Goal: Task Accomplishment & Management: Use online tool/utility

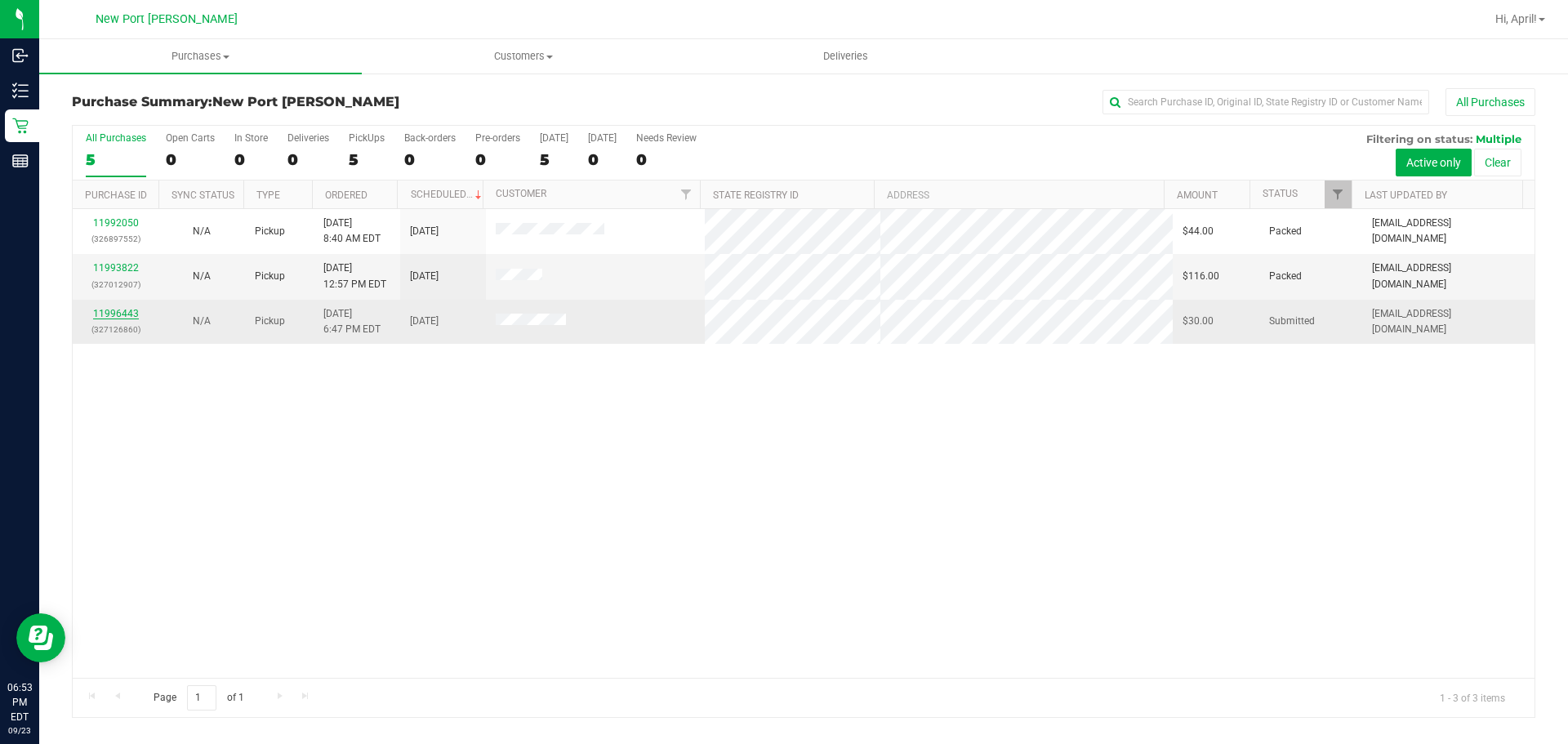
click at [131, 318] on link "11996443" at bounding box center [116, 313] width 46 height 12
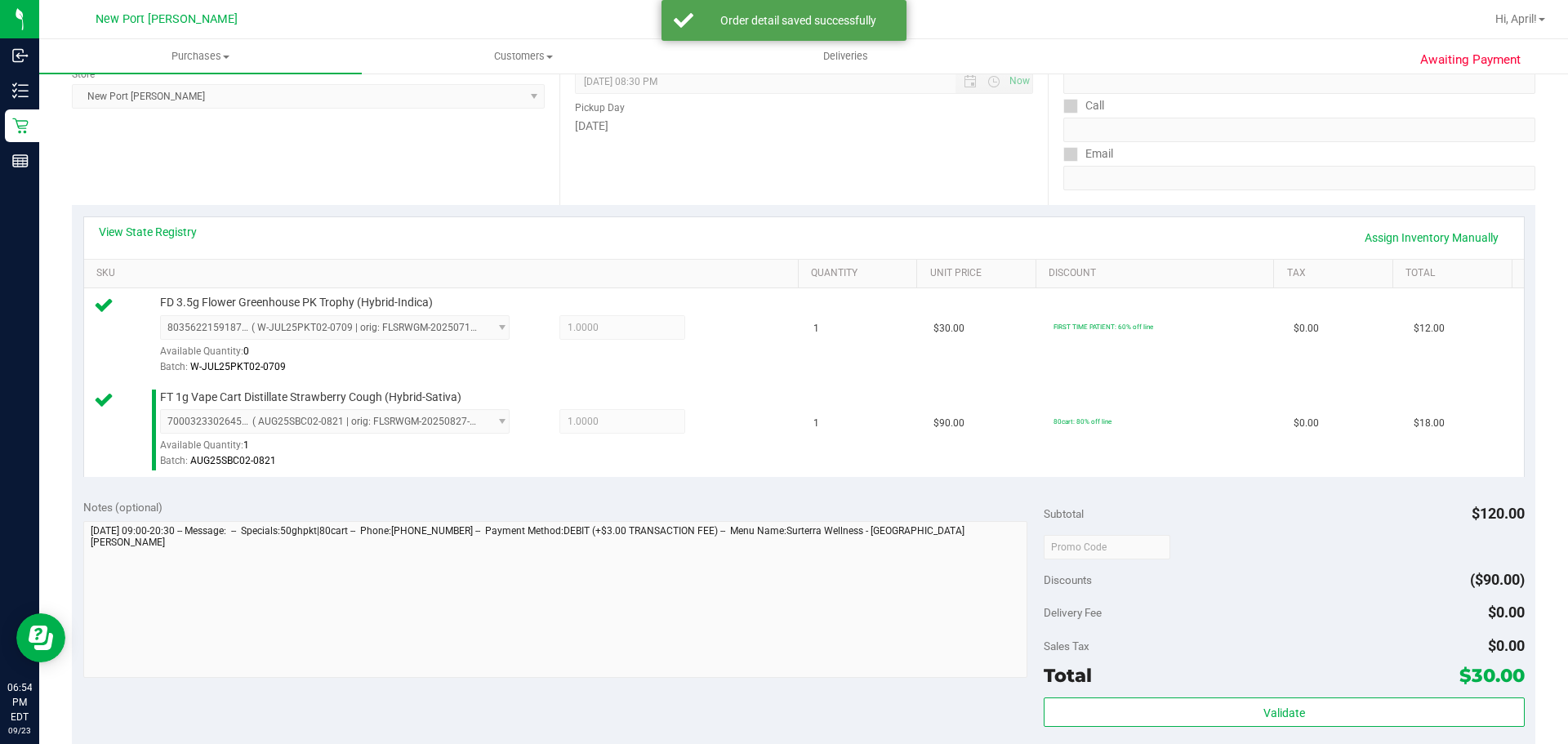
scroll to position [245, 0]
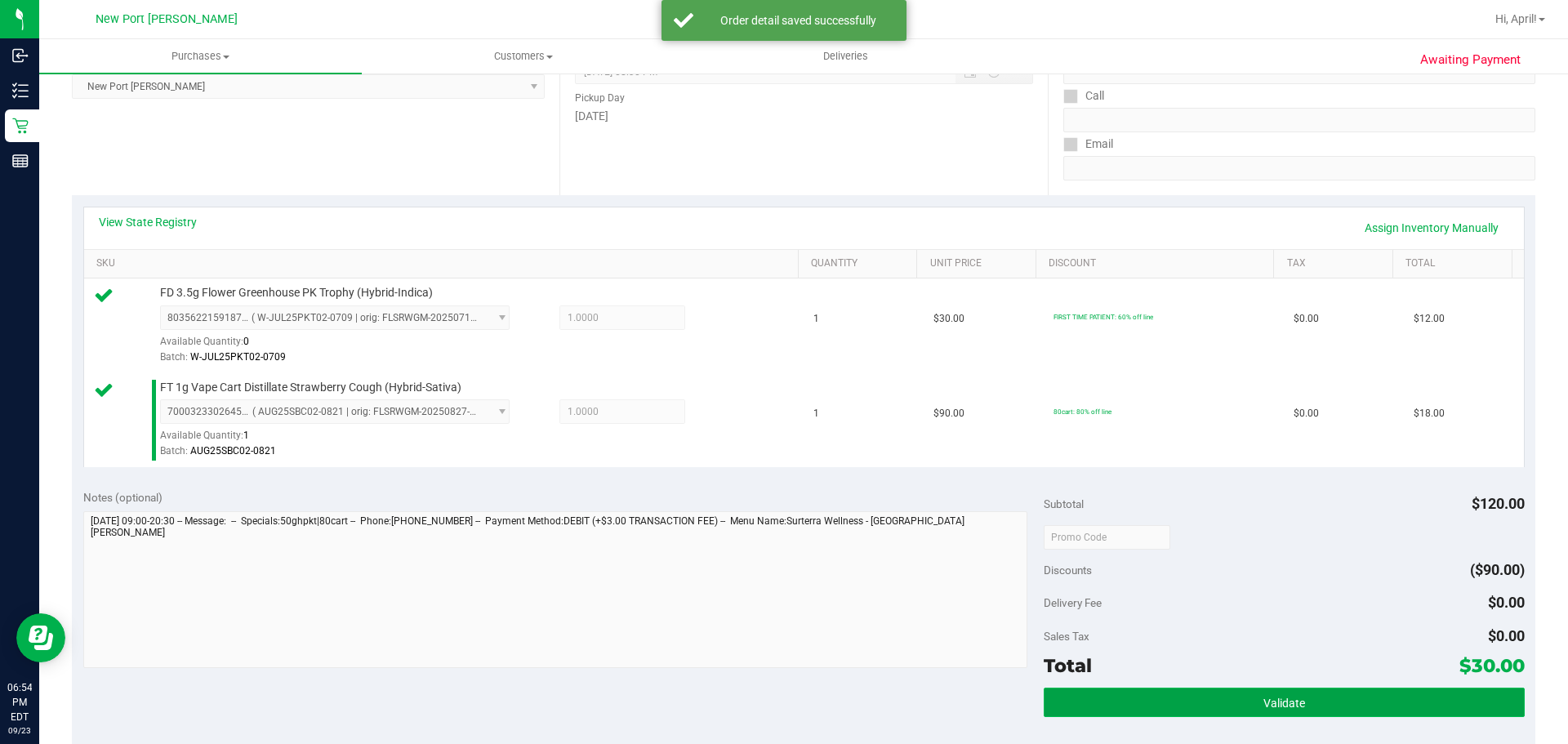
click at [1212, 695] on button "Validate" at bounding box center [1284, 702] width 480 height 29
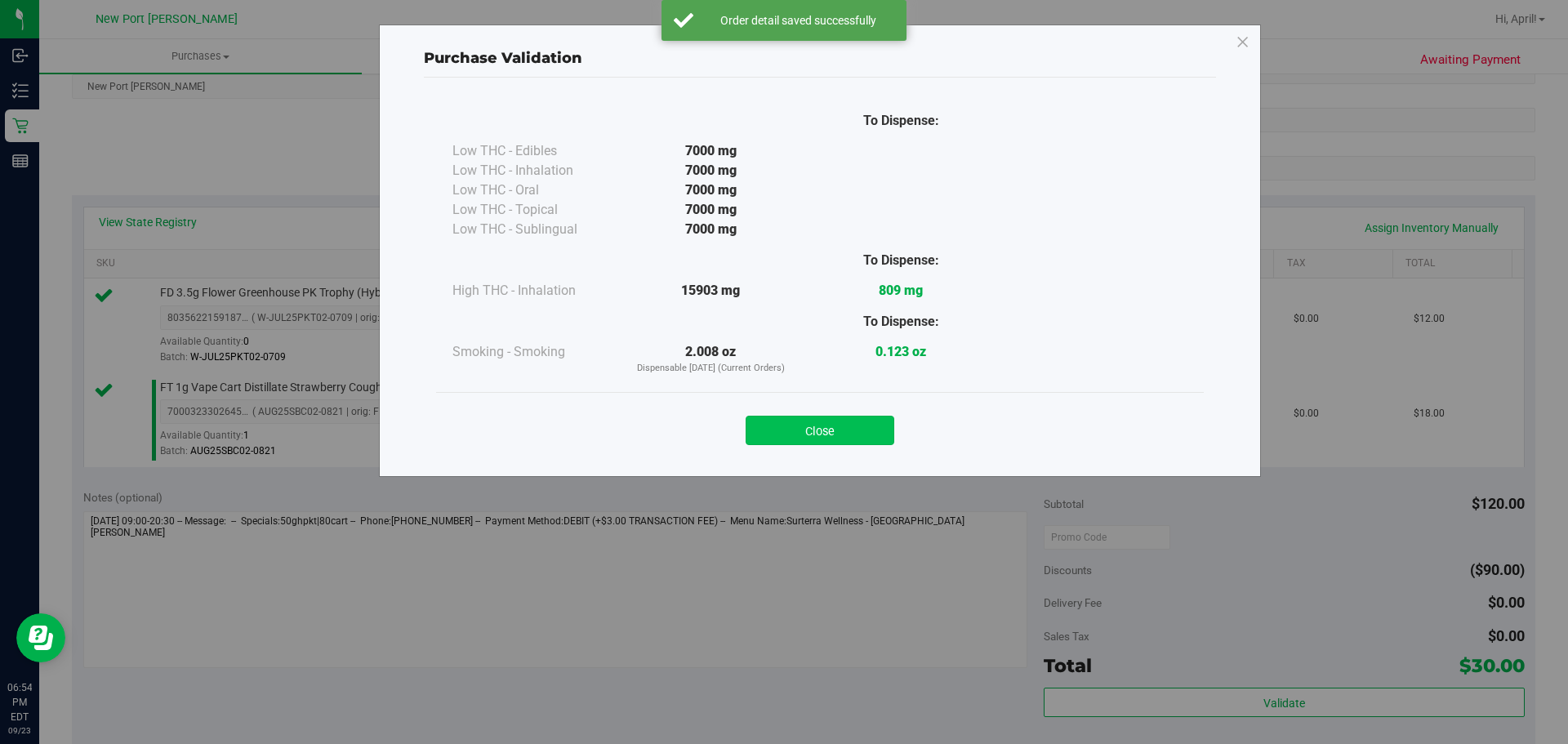
click at [866, 434] on button "Close" at bounding box center [820, 430] width 149 height 29
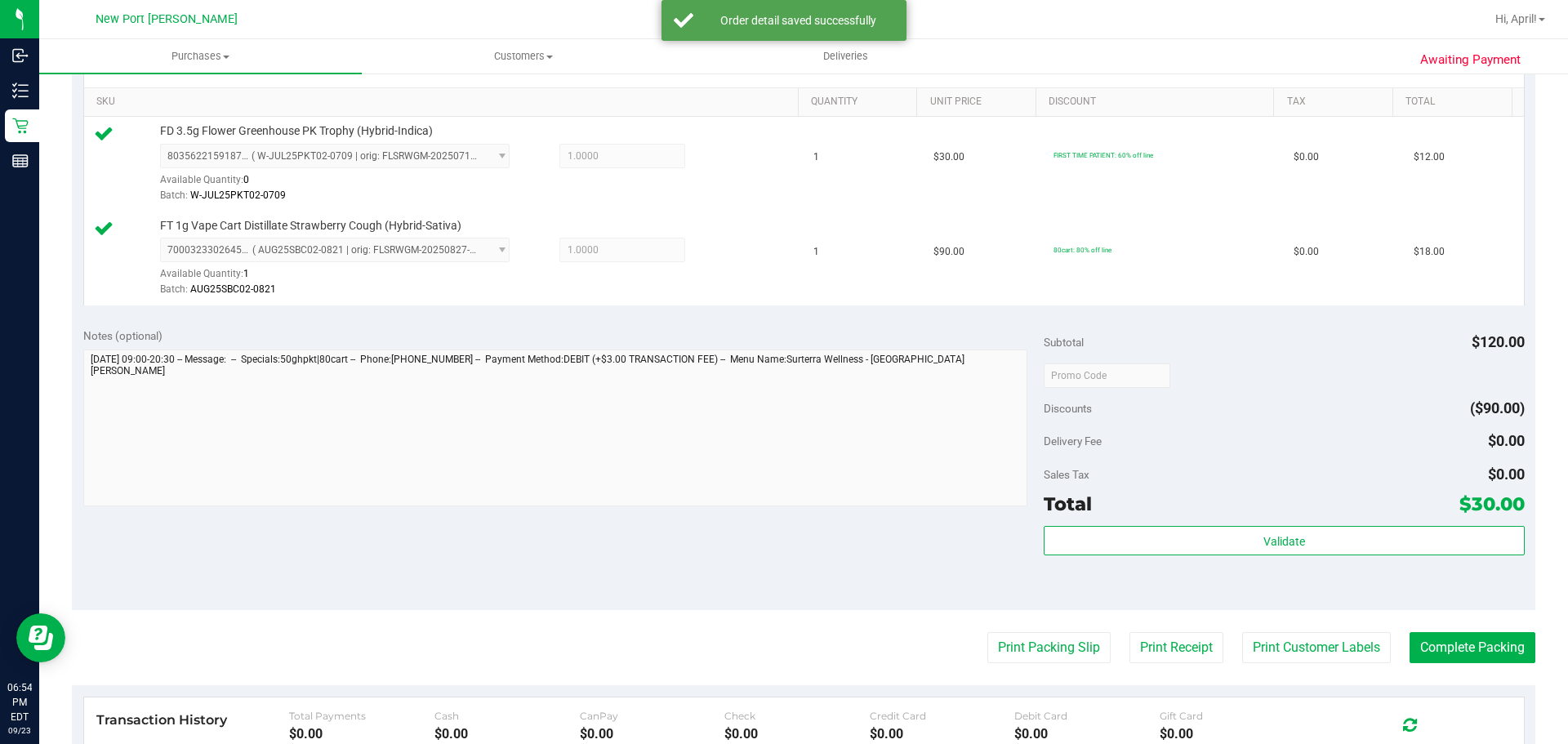
scroll to position [490, 0]
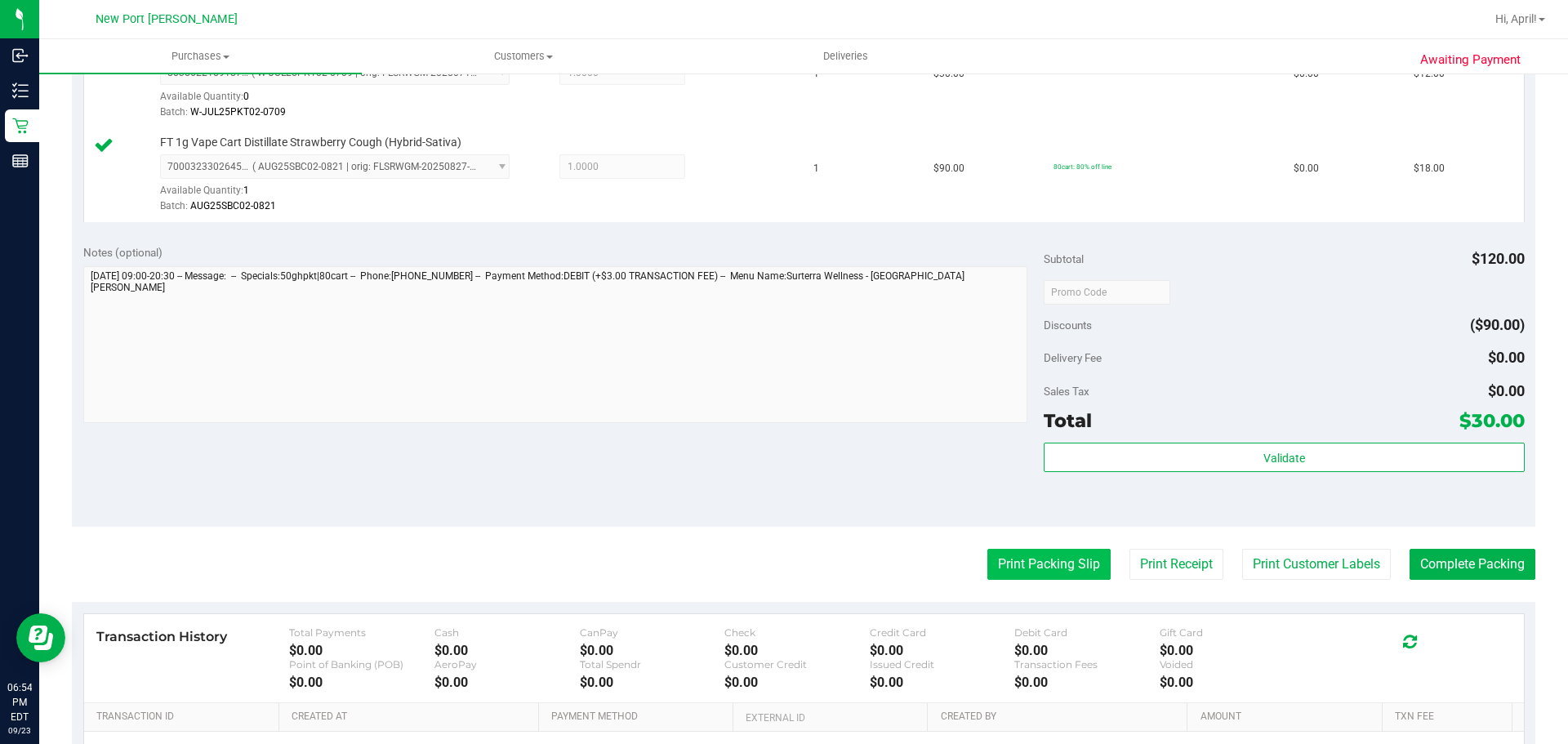
click at [1053, 563] on button "Print Packing Slip" at bounding box center [1048, 564] width 123 height 31
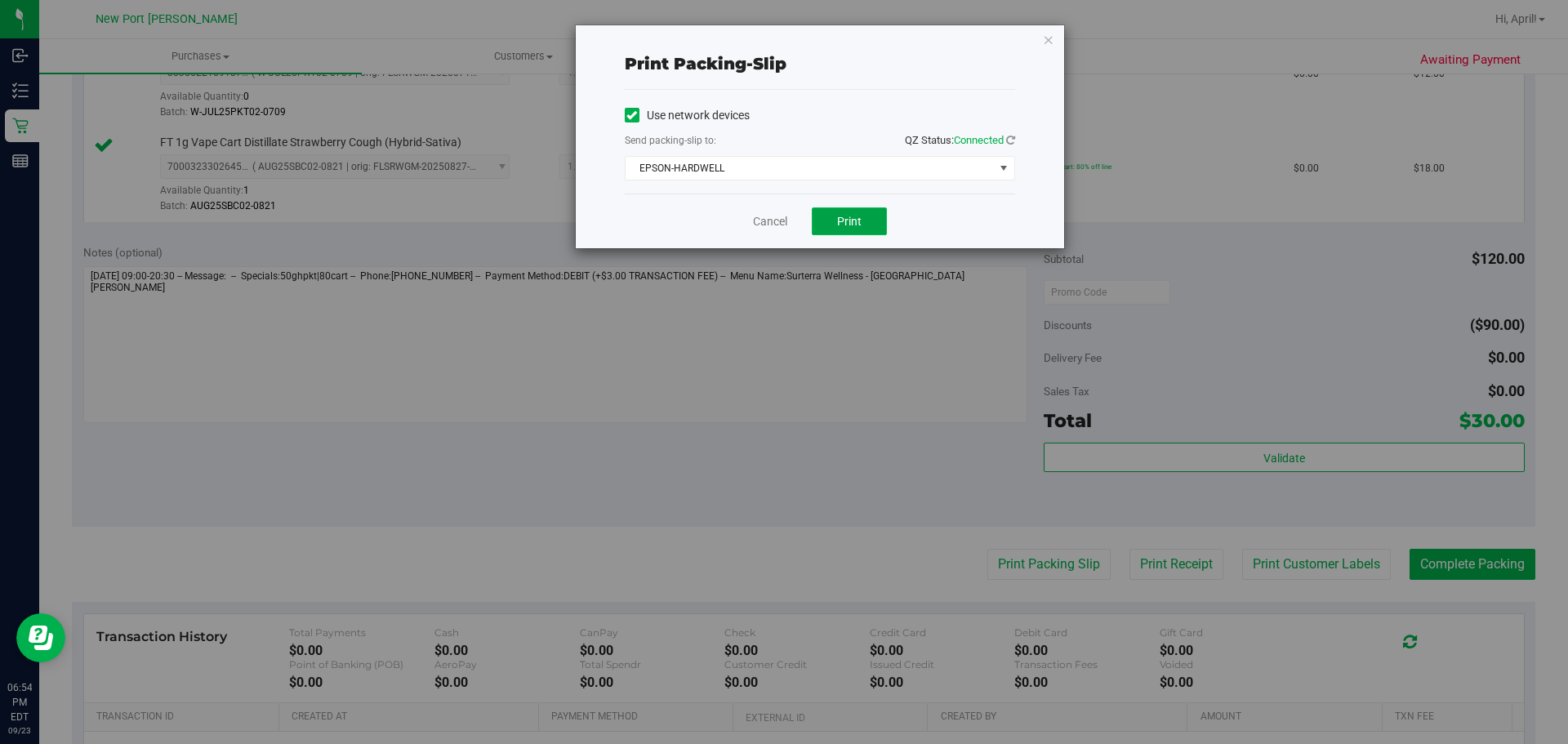
click at [837, 213] on button "Print" at bounding box center [849, 221] width 75 height 27
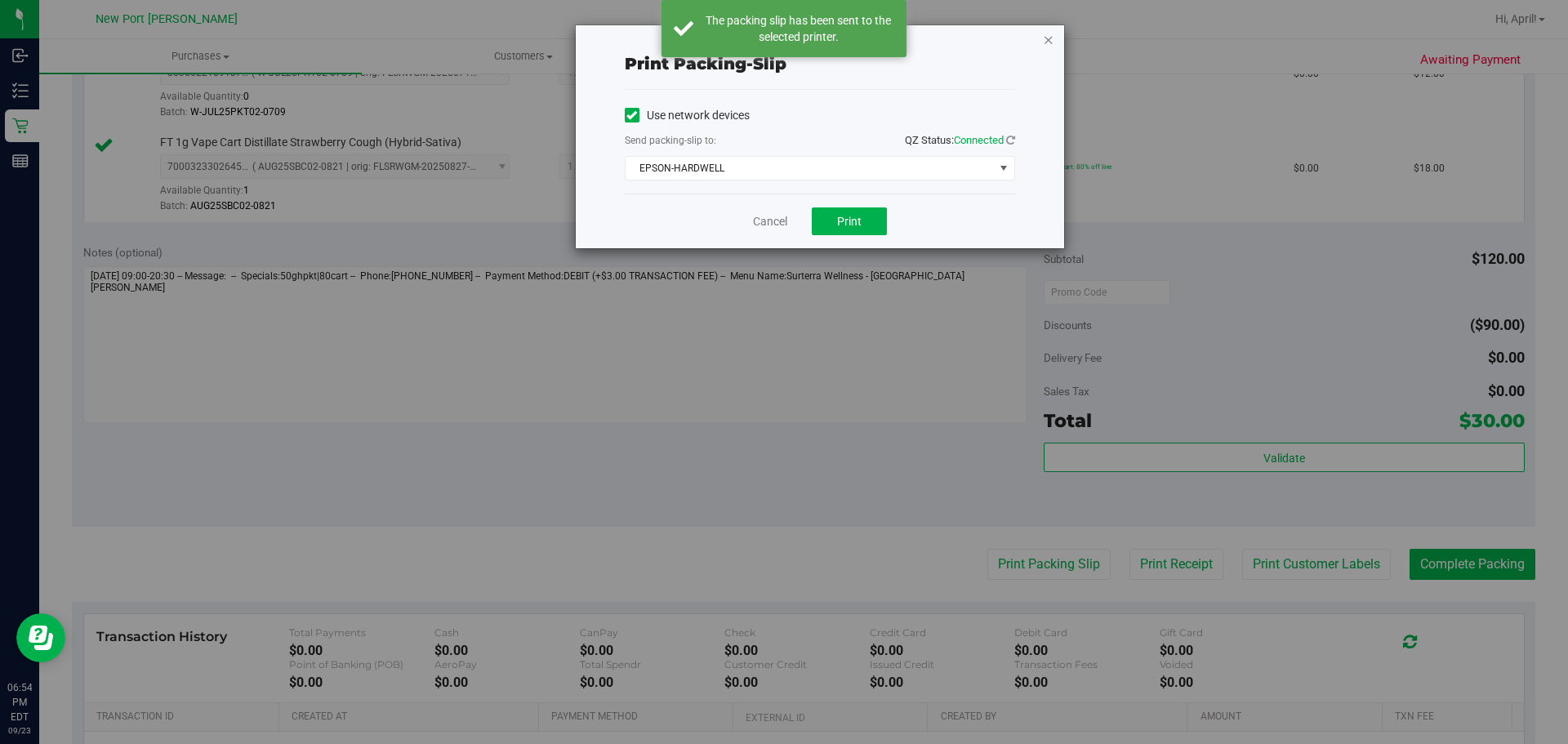
click at [1047, 47] on icon "button" at bounding box center [1048, 38] width 12 height 19
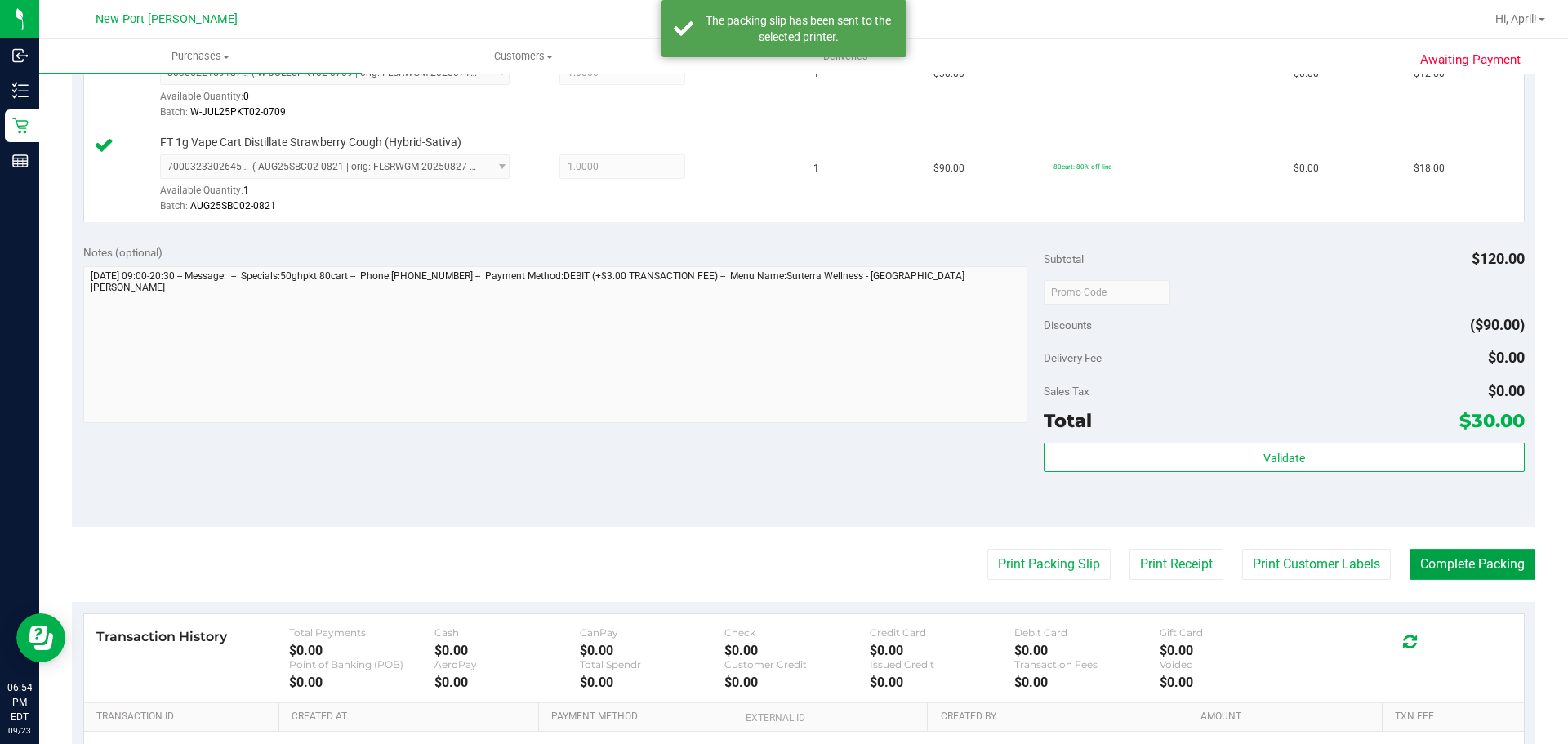
click at [1458, 572] on button "Complete Packing" at bounding box center [1473, 564] width 126 height 31
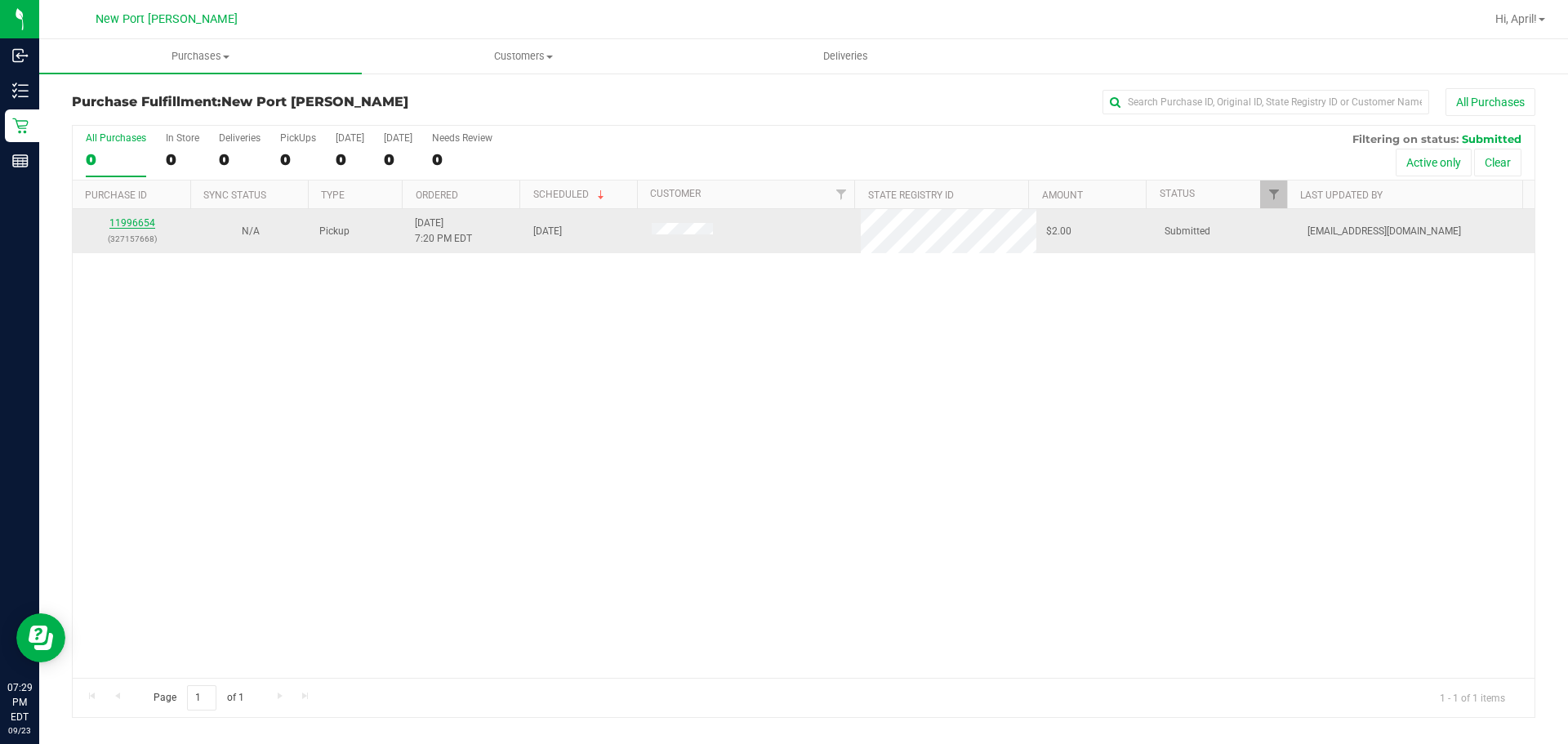
click at [152, 221] on link "11996654" at bounding box center [132, 223] width 46 height 12
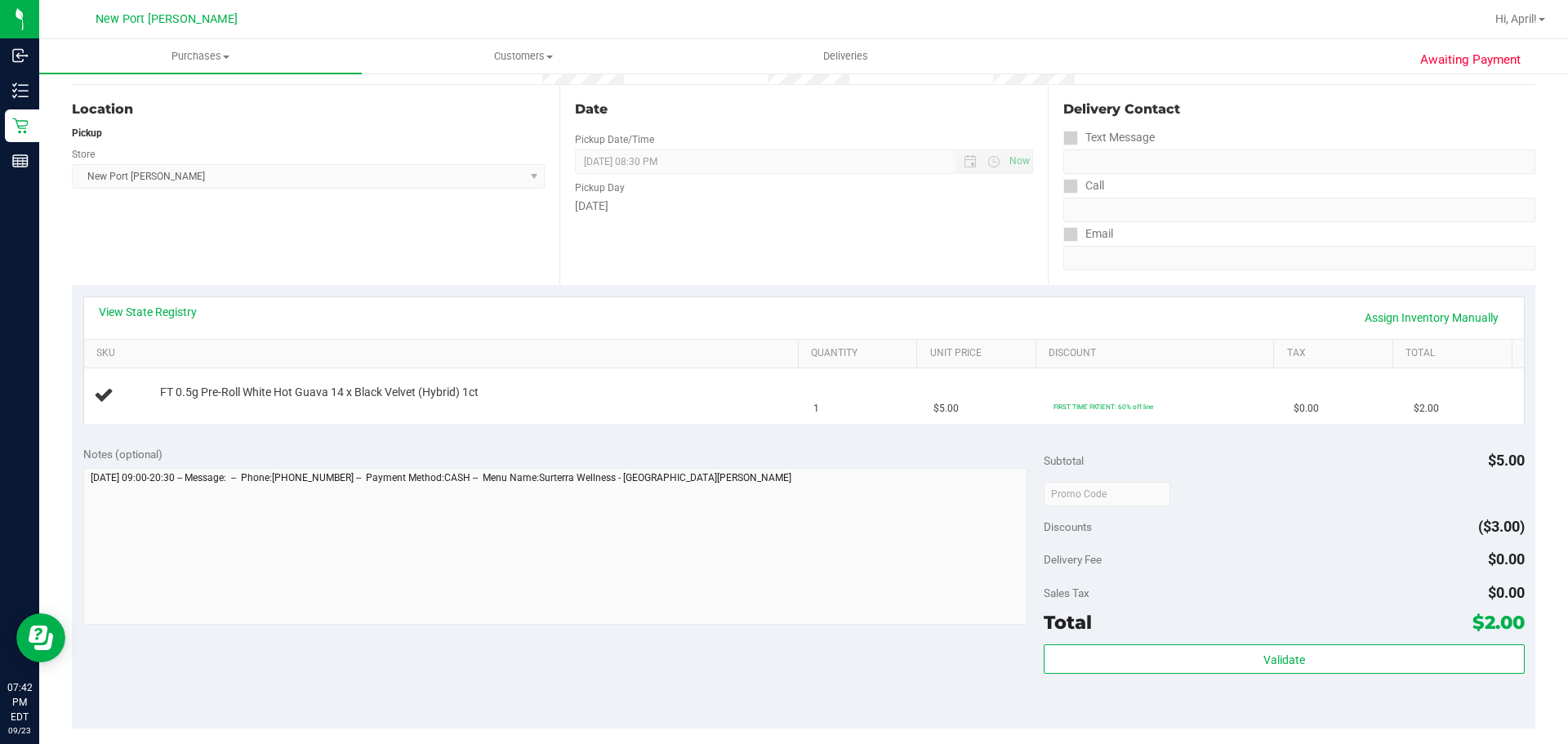
scroll to position [163, 0]
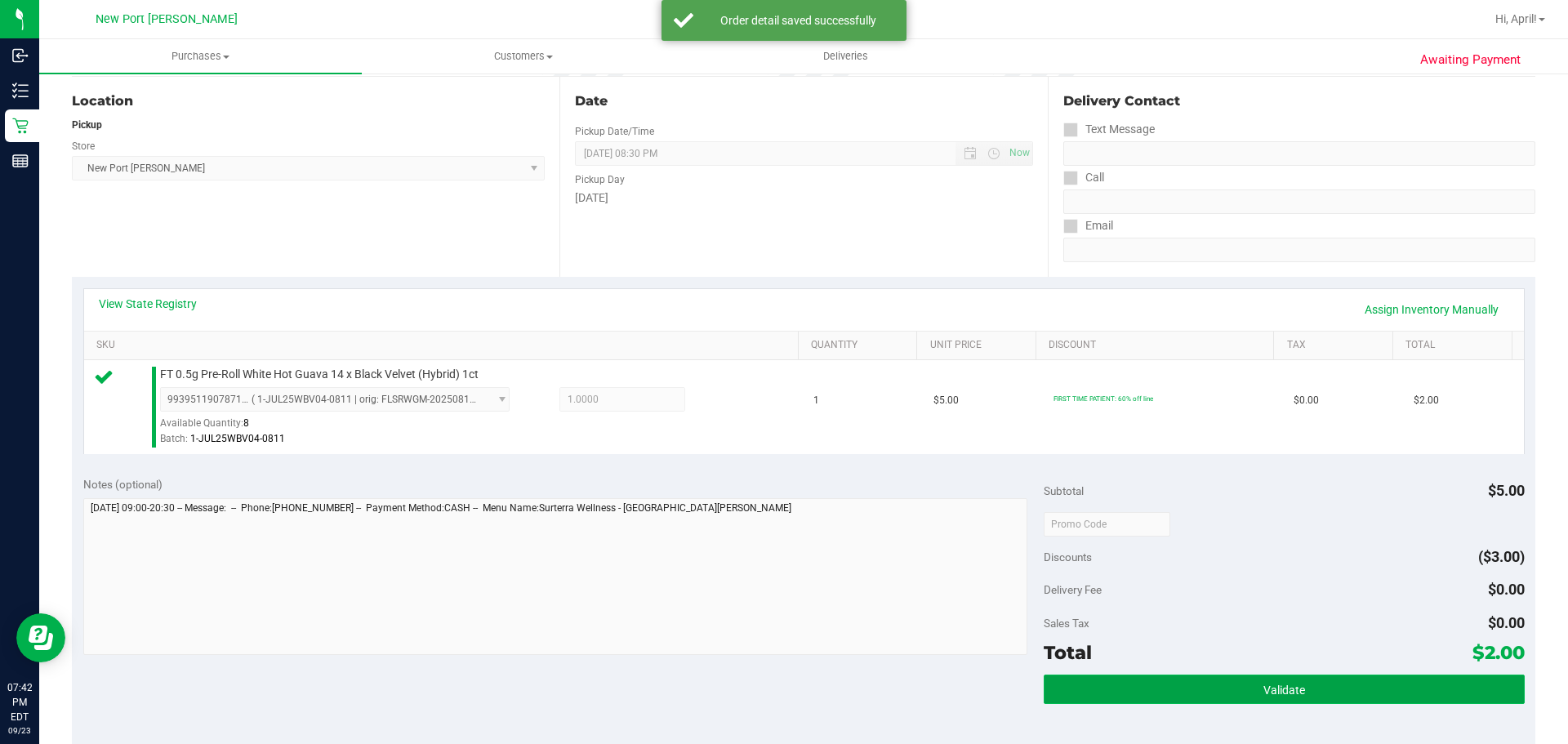
click at [1132, 679] on button "Validate" at bounding box center [1284, 689] width 480 height 29
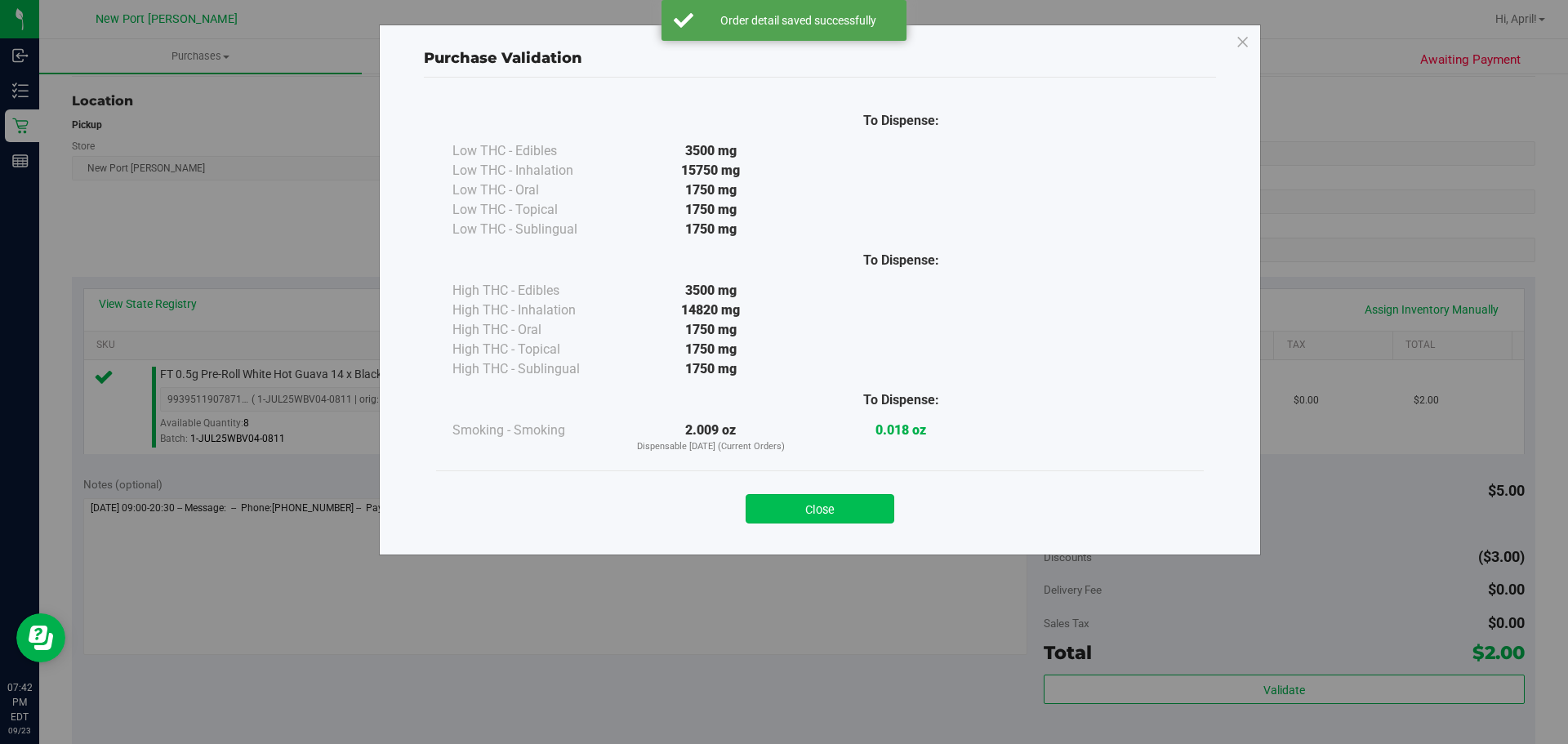
click at [842, 508] on button "Close" at bounding box center [820, 508] width 149 height 29
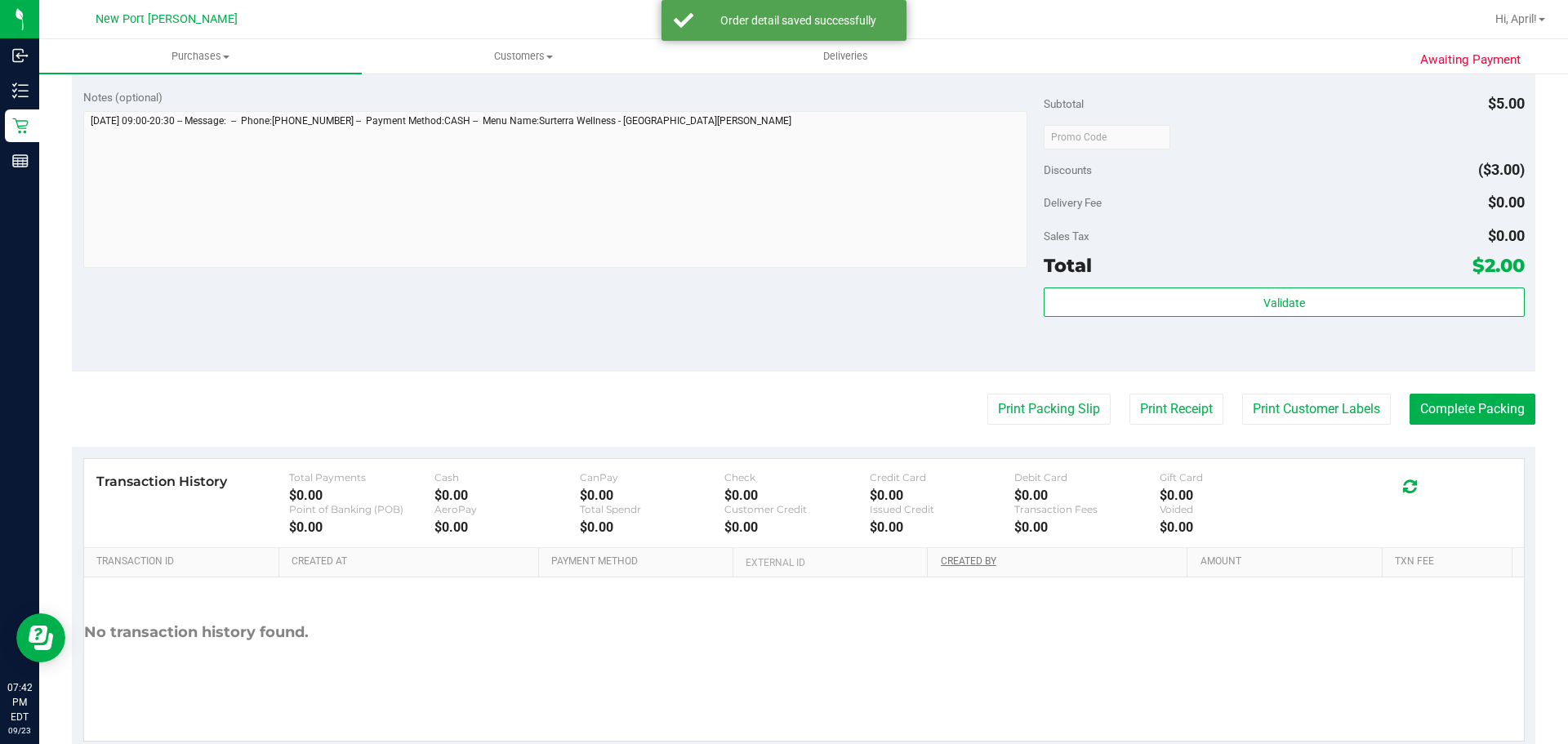
scroll to position [592, 0]
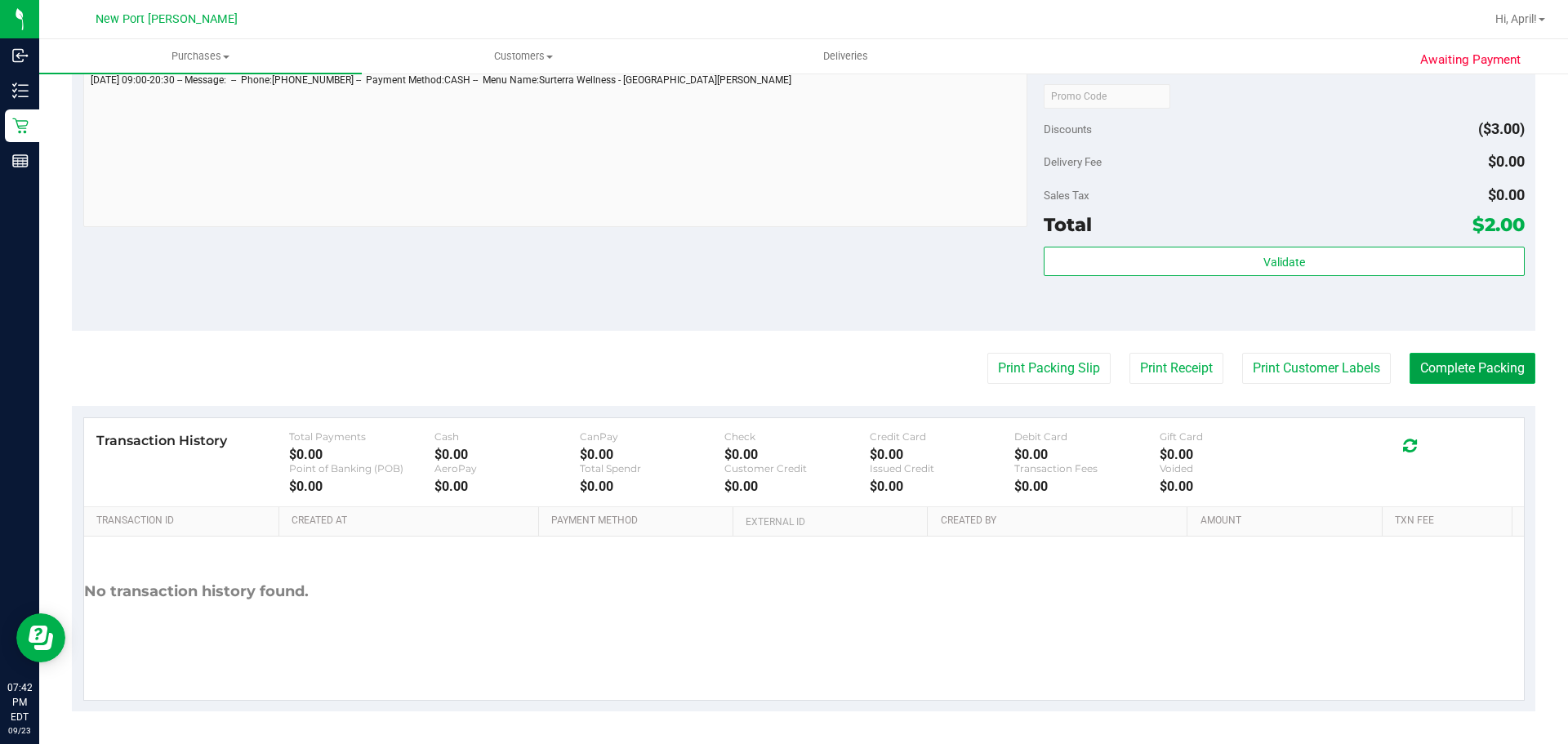
click at [1447, 362] on button "Complete Packing" at bounding box center [1473, 368] width 126 height 31
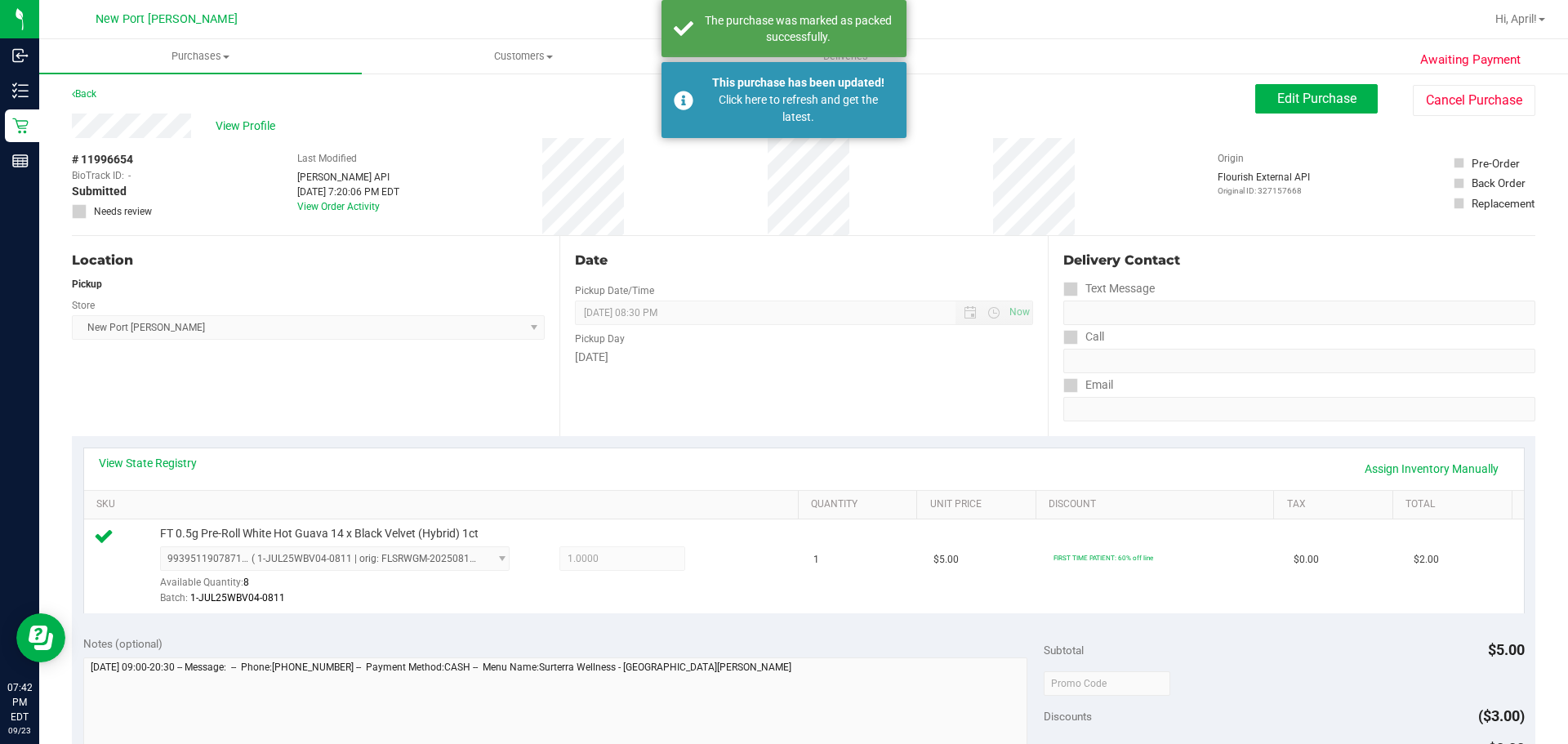
scroll to position [0, 0]
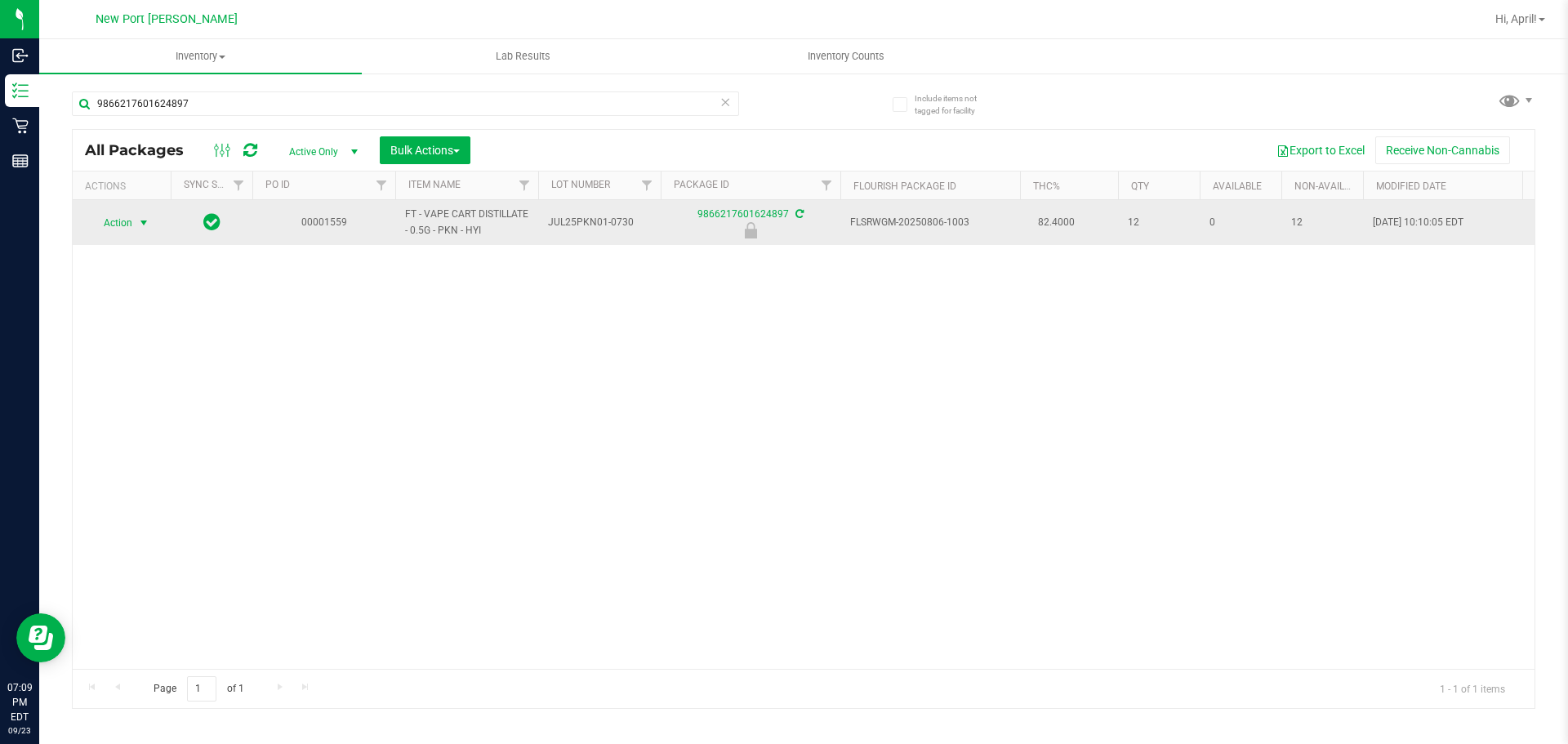
type input "9866217601624897"
click at [137, 223] on span "select" at bounding box center [143, 223] width 13 height 13
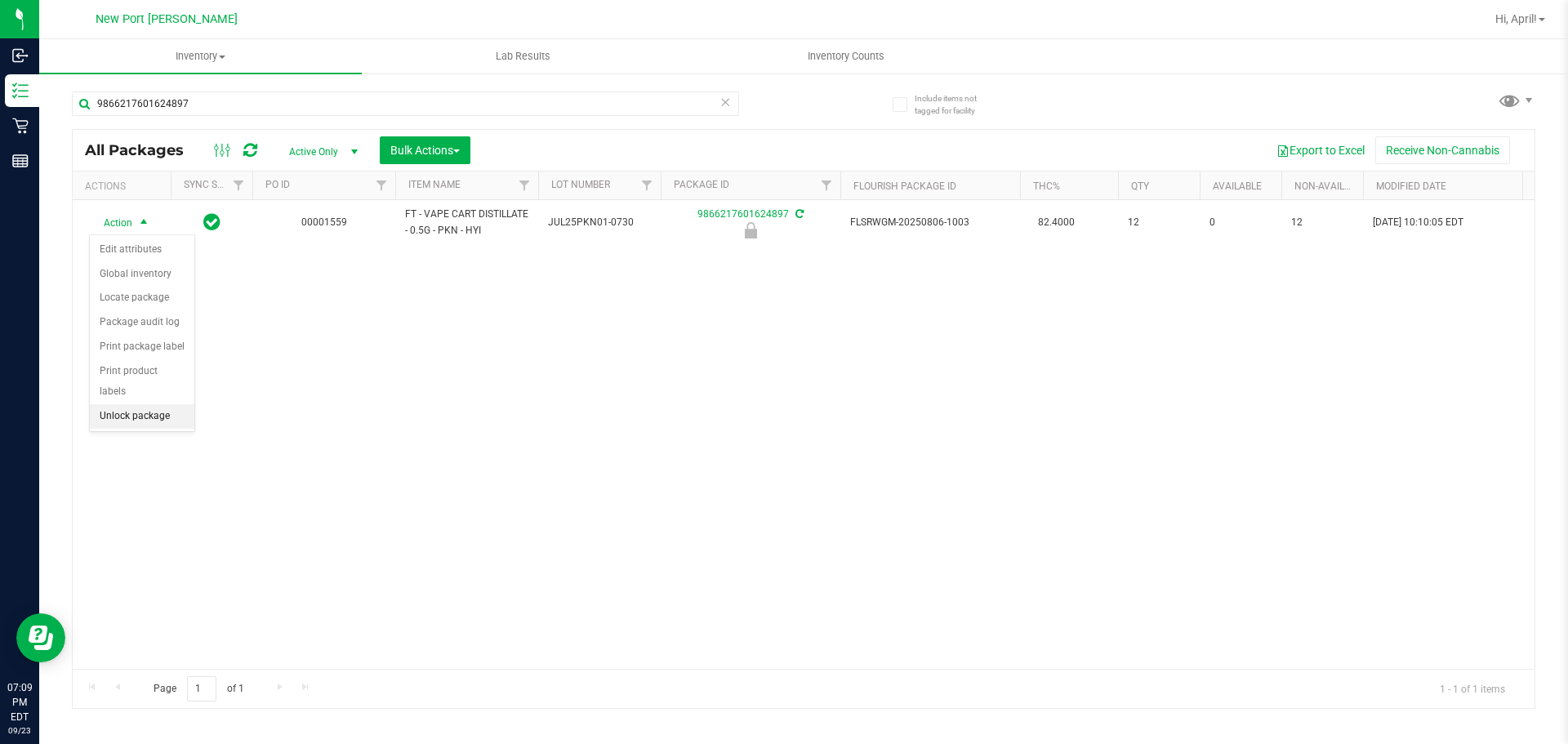
click at [129, 404] on li "Unlock package" at bounding box center [142, 416] width 104 height 25
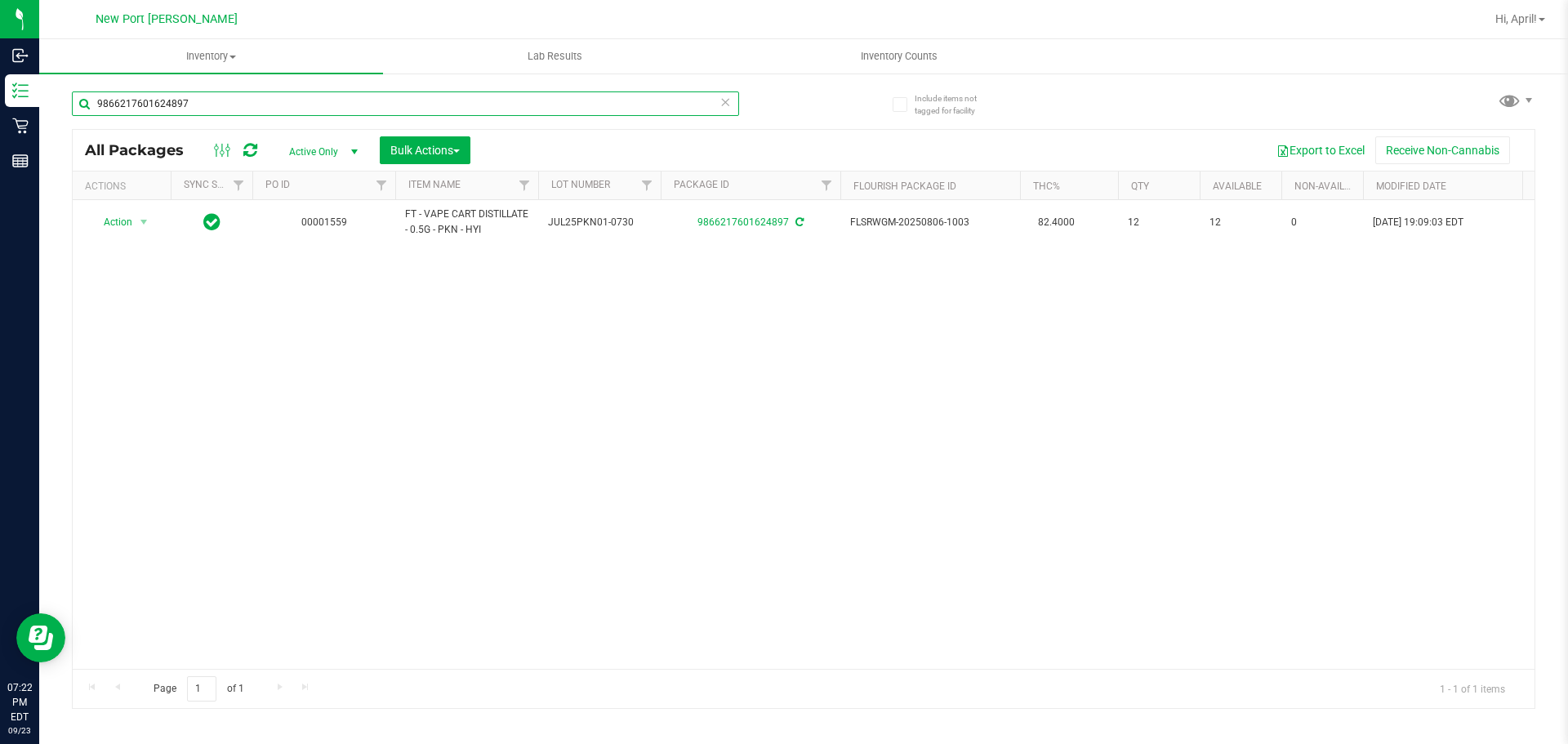
click at [223, 97] on input "9866217601624897" at bounding box center [405, 103] width 668 height 25
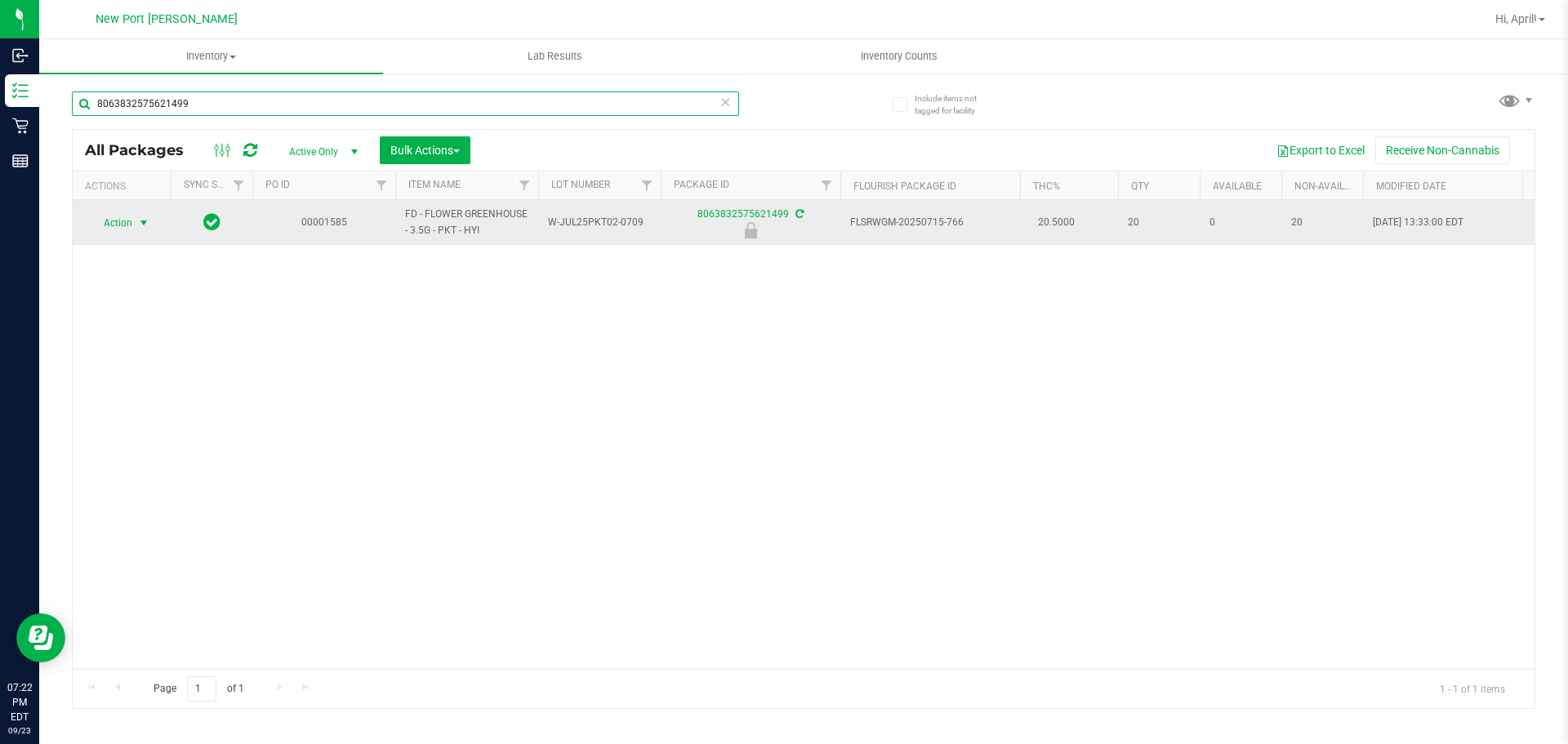
type input "8063832575621499"
click at [134, 225] on span "select" at bounding box center [144, 223] width 20 height 23
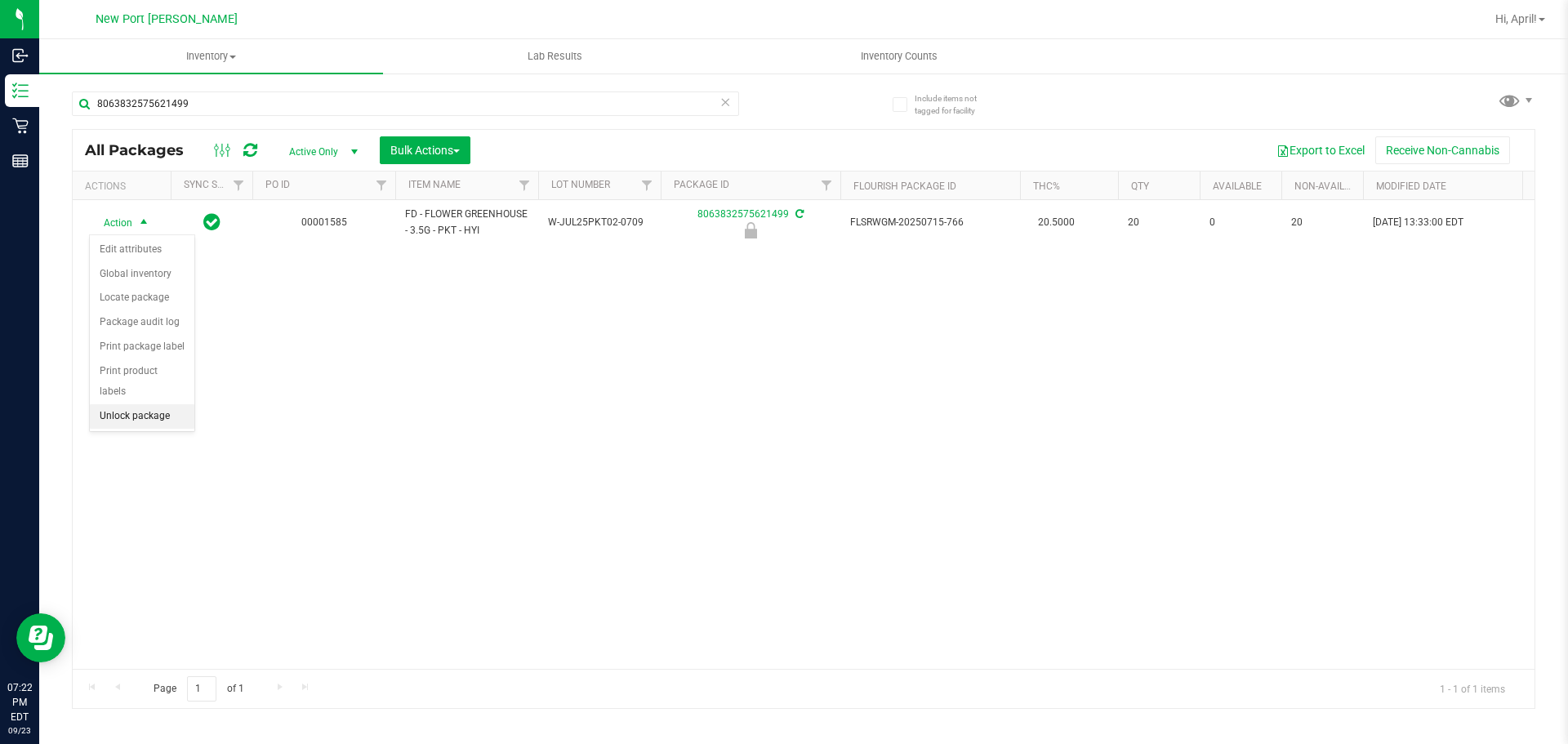
click at [129, 404] on li "Unlock package" at bounding box center [142, 416] width 104 height 25
